Goal: Task Accomplishment & Management: Use online tool/utility

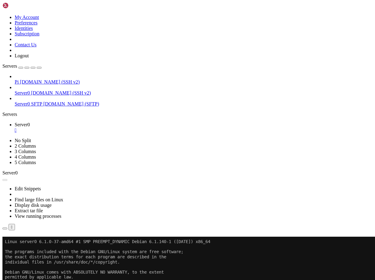
click at [27, 242] on button "Reconnect" at bounding box center [14, 245] width 24 height 6
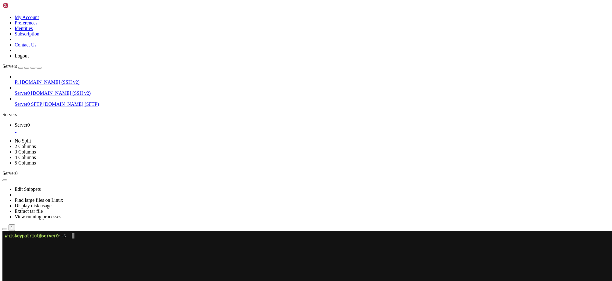
click at [39, 68] on icon "button" at bounding box center [39, 68] width 0 height 0
click at [144, 280] on x-row at bounding box center [304, 286] width 598 height 5
click at [147, 280] on x-row at bounding box center [304, 281] width 598 height 5
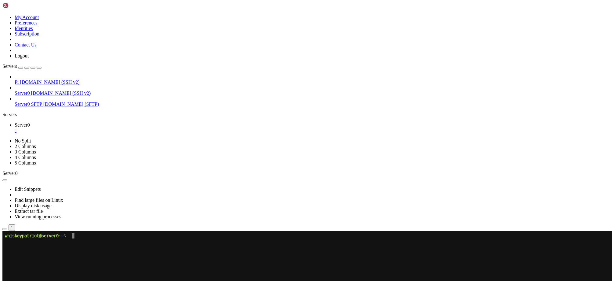
click at [147, 280] on x-row at bounding box center [304, 281] width 598 height 5
click at [2, 230] on icon at bounding box center [2, 230] width 0 height 0
click at [296, 256] on x-row at bounding box center [304, 255] width 598 height 5
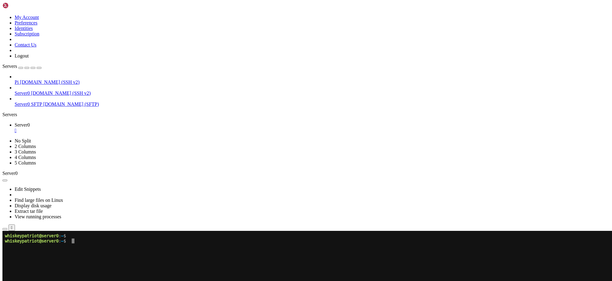
scroll to position [5, 0]
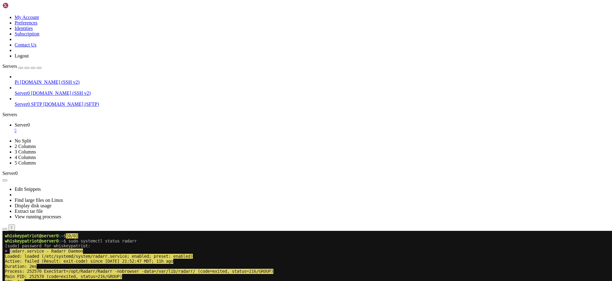
drag, startPoint x: 221, startPoint y: 311, endPoint x: 11, endPoint y: 248, distance: 218.9
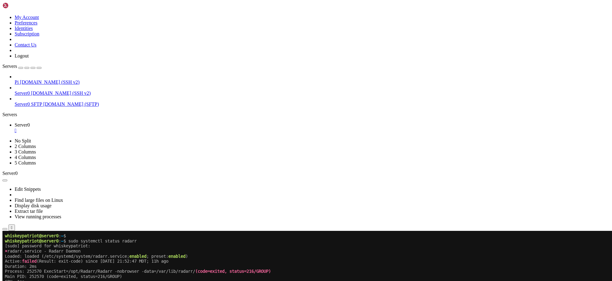
drag, startPoint x: 220, startPoint y: 313, endPoint x: 0, endPoint y: 350, distance: 223.5
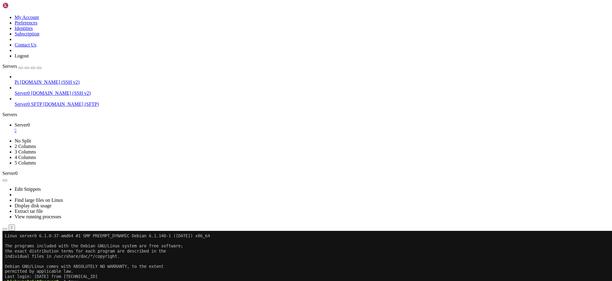
drag, startPoint x: 223, startPoint y: 362, endPoint x: 6, endPoint y: 303, distance: 225.6
drag, startPoint x: 225, startPoint y: 362, endPoint x: 5, endPoint y: 301, distance: 228.1
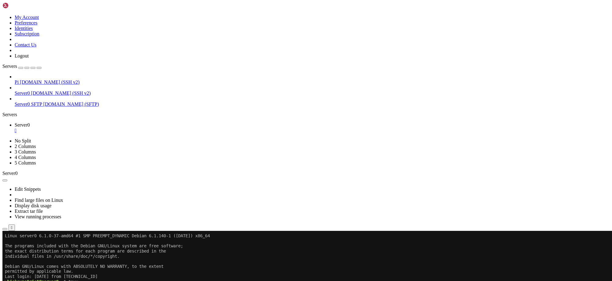
drag, startPoint x: 79, startPoint y: 450, endPoint x: 5, endPoint y: 380, distance: 101.5
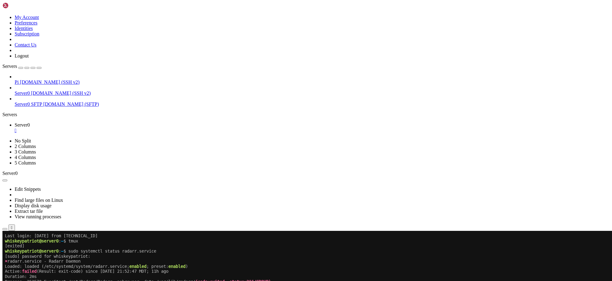
scroll to position [371, 0]
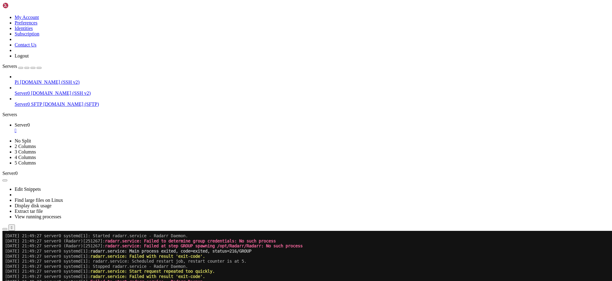
drag, startPoint x: 230, startPoint y: 477, endPoint x: 189, endPoint y: 463, distance: 43.8
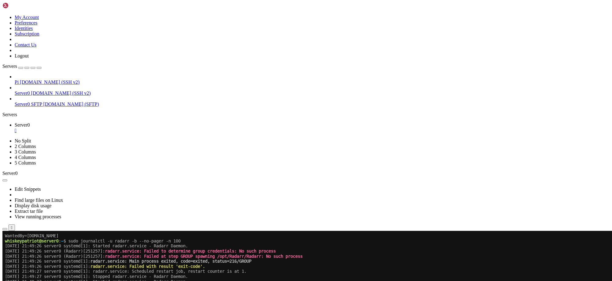
scroll to position [218, 0]
drag, startPoint x: 138, startPoint y: 479, endPoint x: 5, endPoint y: 241, distance: 272.6
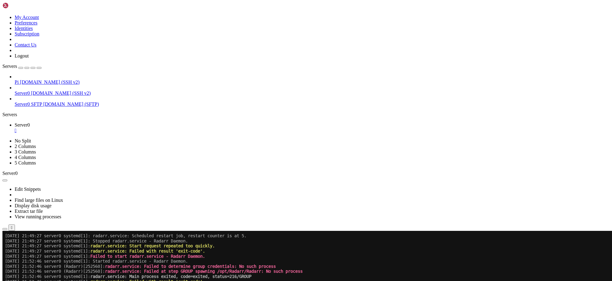
scroll to position [401, 0]
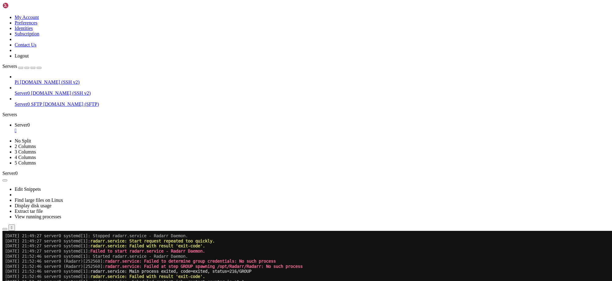
drag, startPoint x: 131, startPoint y: 474, endPoint x: 77, endPoint y: 451, distance: 59.6
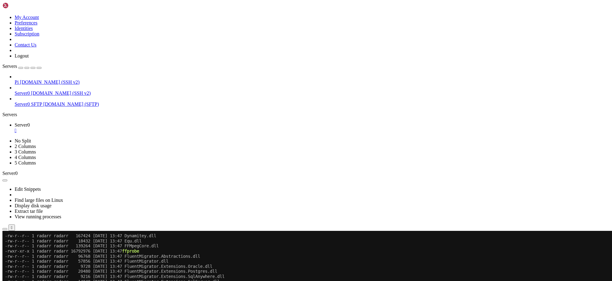
scroll to position [498, 0]
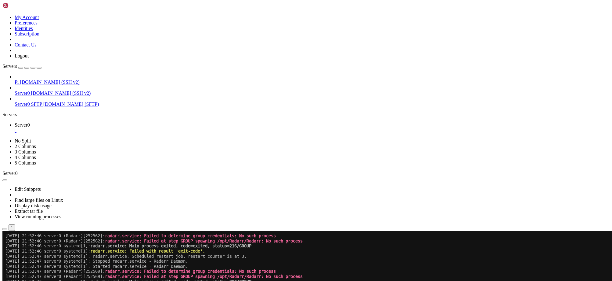
drag, startPoint x: 71, startPoint y: 392, endPoint x: 224, endPoint y: 467, distance: 169.7
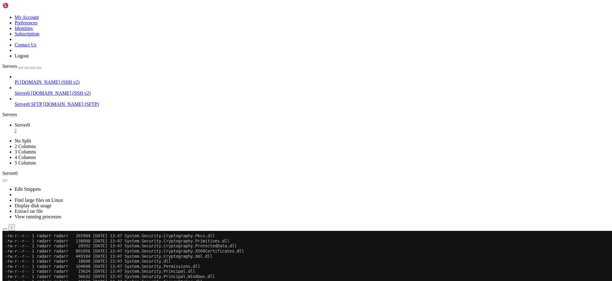
scroll to position [2610, 0]
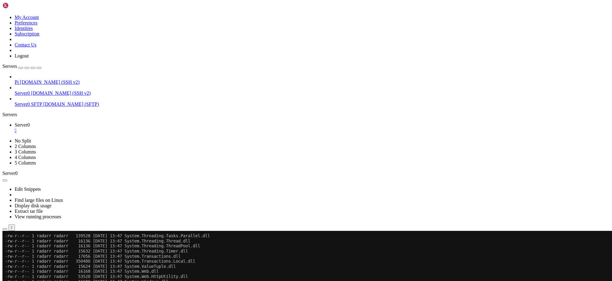
scroll to position [2747, 0]
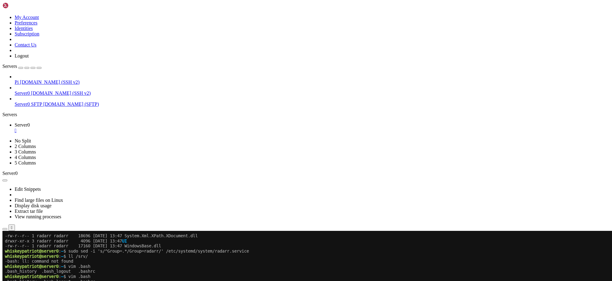
scroll to position [2853, 0]
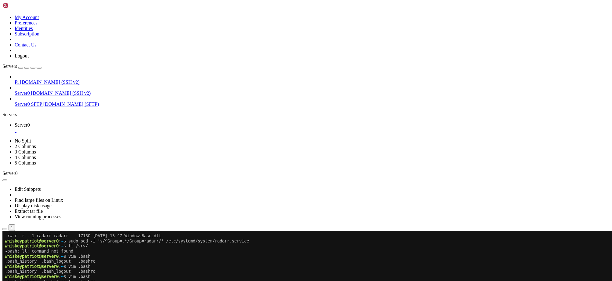
drag, startPoint x: 269, startPoint y: 473, endPoint x: 328, endPoint y: 476, distance: 58.7
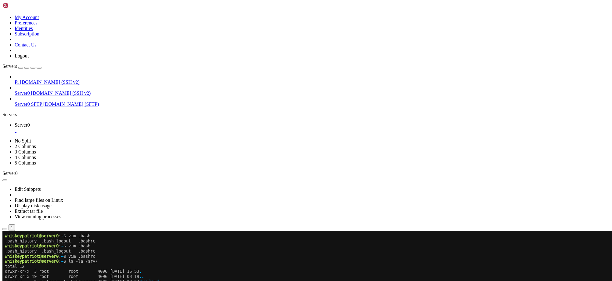
scroll to position [2889, 0]
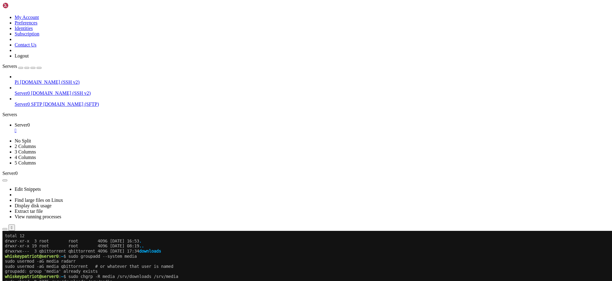
scroll to position [2940, 0]
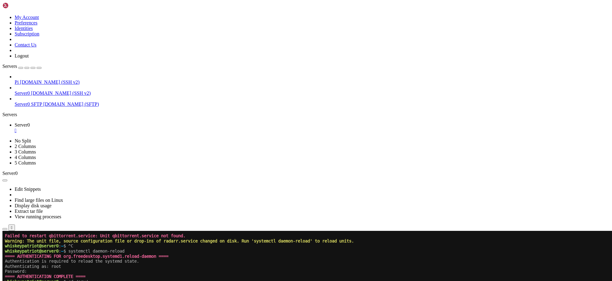
scroll to position [3087, 0]
drag, startPoint x: 5, startPoint y: 445, endPoint x: 103, endPoint y: 441, distance: 98.1
drag, startPoint x: 132, startPoint y: 444, endPoint x: 5, endPoint y: 444, distance: 126.1
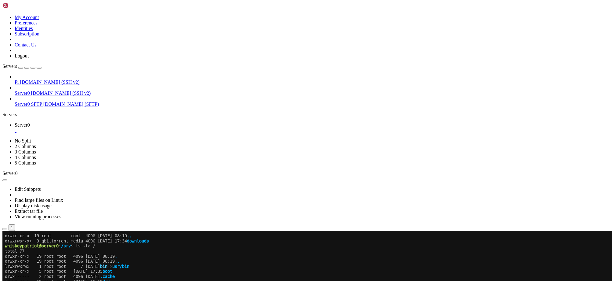
scroll to position [3173, 0]
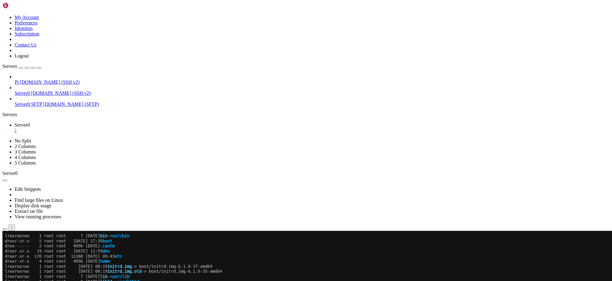
scroll to position [3204, 0]
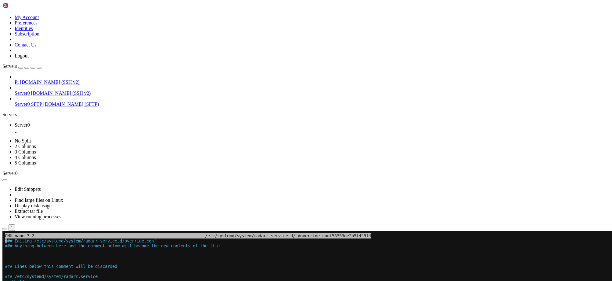
click at [60, 256] on x-row at bounding box center [304, 255] width 598 height 5
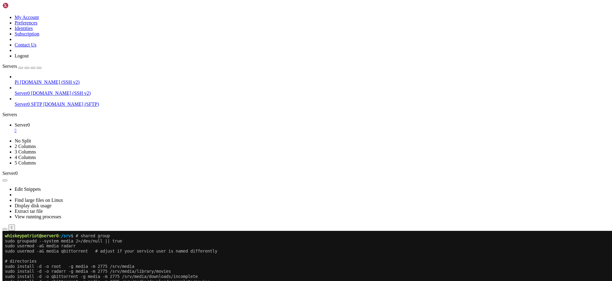
scroll to position [3442, 0]
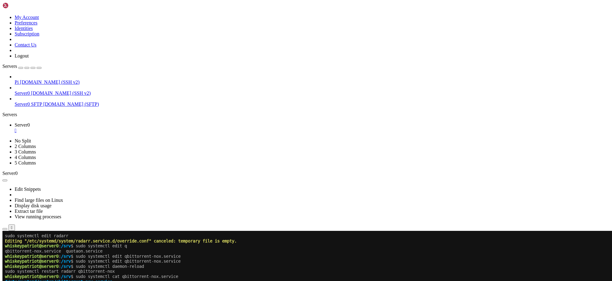
drag, startPoint x: 77, startPoint y: 475, endPoint x: 6, endPoint y: 266, distance: 220.4
click at [6, 266] on span "whiskeypatriot@server0" at bounding box center [32, 265] width 54 height 5
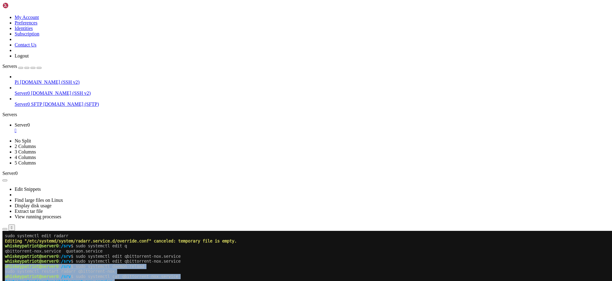
drag, startPoint x: 78, startPoint y: 478, endPoint x: 6, endPoint y: 267, distance: 222.9
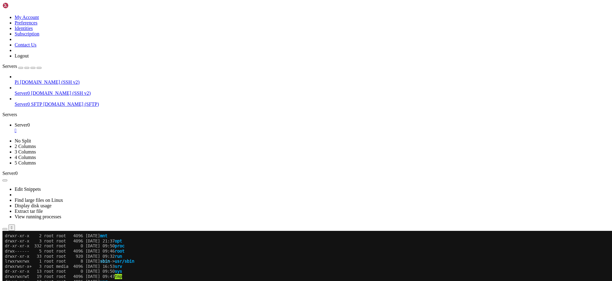
scroll to position [3447, 0]
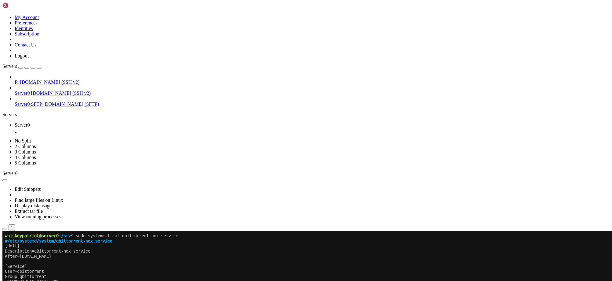
scroll to position [3483, 0]
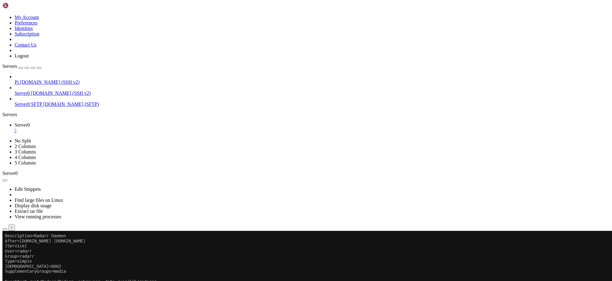
scroll to position [3701, 0]
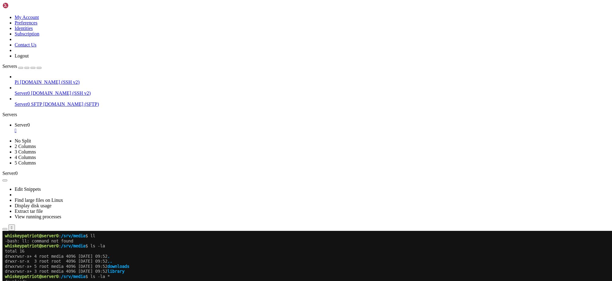
scroll to position [3813, 0]
